Goal: Information Seeking & Learning: Check status

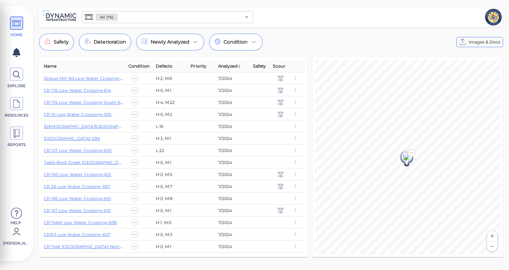
click at [14, 174] on div "HOME EXPLORE RESOURCES REPORTS Help John Ford" at bounding box center [16, 136] width 27 height 249
click at [247, 39] on span "Condition" at bounding box center [236, 41] width 24 height 7
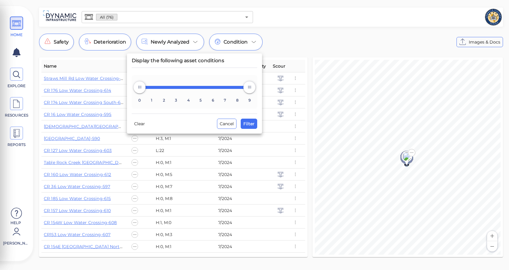
click at [311, 34] on div at bounding box center [254, 135] width 509 height 270
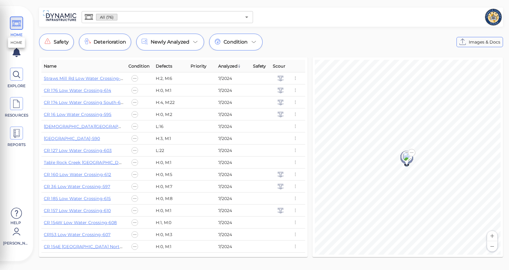
click at [14, 30] on icon at bounding box center [16, 24] width 9 height 14
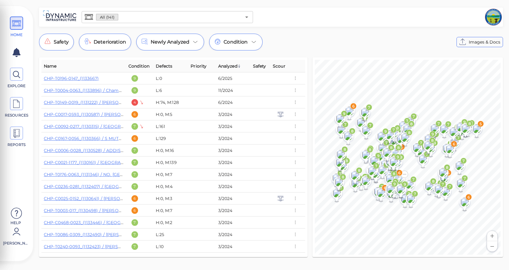
click at [359, 45] on div "Safety Deterioration Newly Analyzed Condition Images & Docs" at bounding box center [271, 42] width 464 height 17
click at [296, 77] on icon "button" at bounding box center [295, 78] width 5 height 7
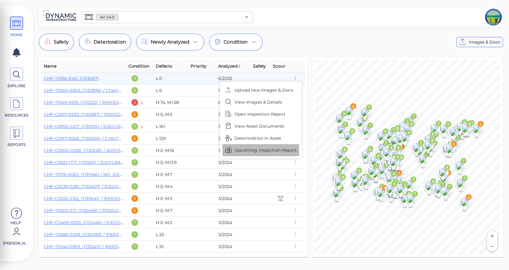
click at [281, 149] on span "Upcoming Inspection Report" at bounding box center [265, 150] width 62 height 6
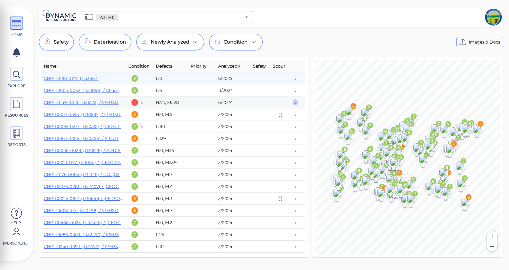
click at [295, 102] on icon "button" at bounding box center [295, 102] width 5 height 7
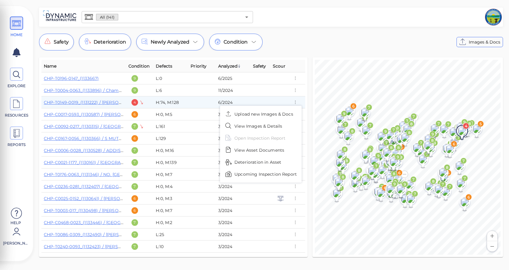
click at [263, 172] on span "Upcoming Inspection Report" at bounding box center [265, 174] width 62 height 6
